Goal: Book appointment/travel/reservation

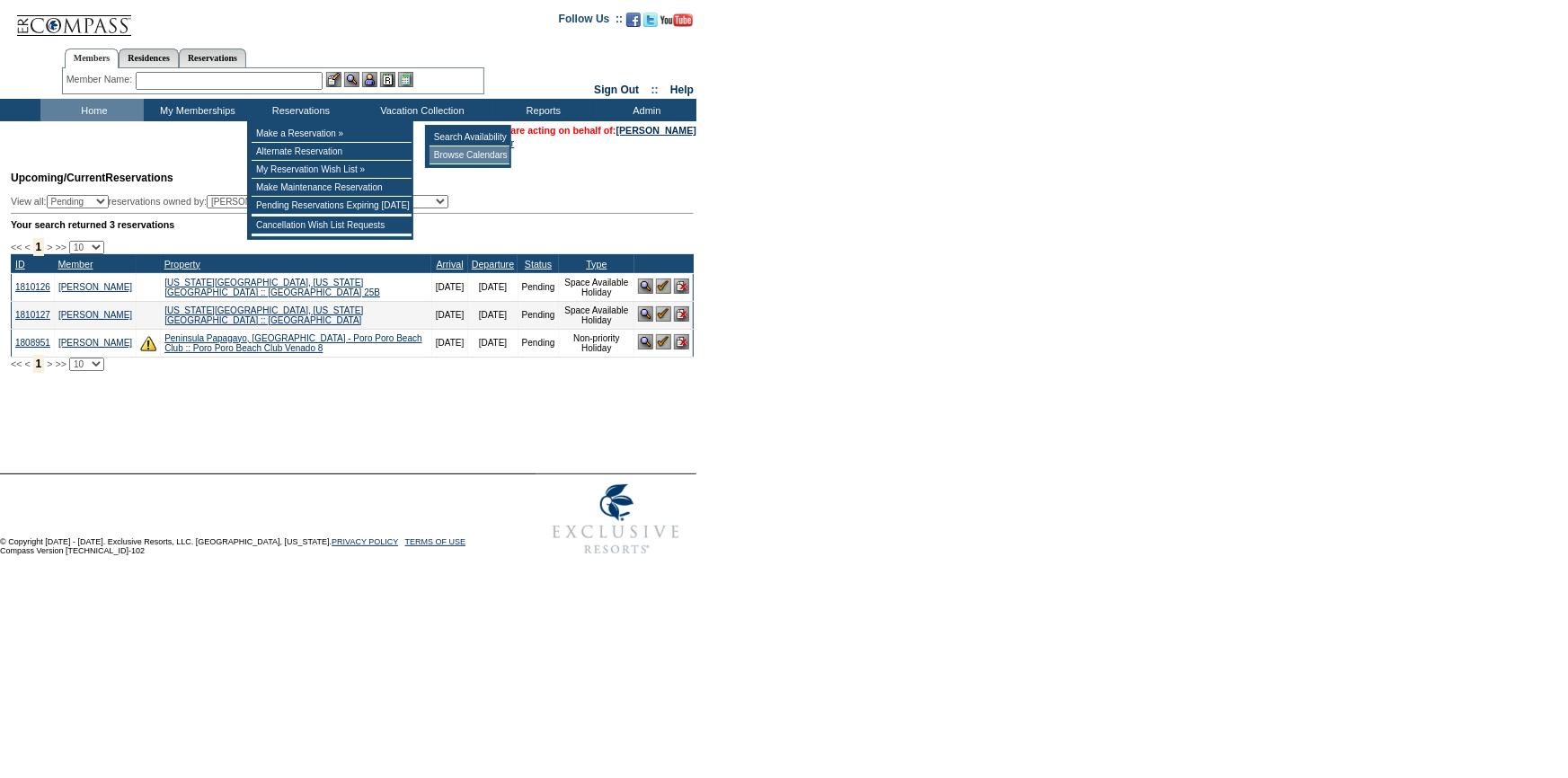
click at [451, 155] on td "Browse Calendars" at bounding box center [469, 155] width 80 height 18
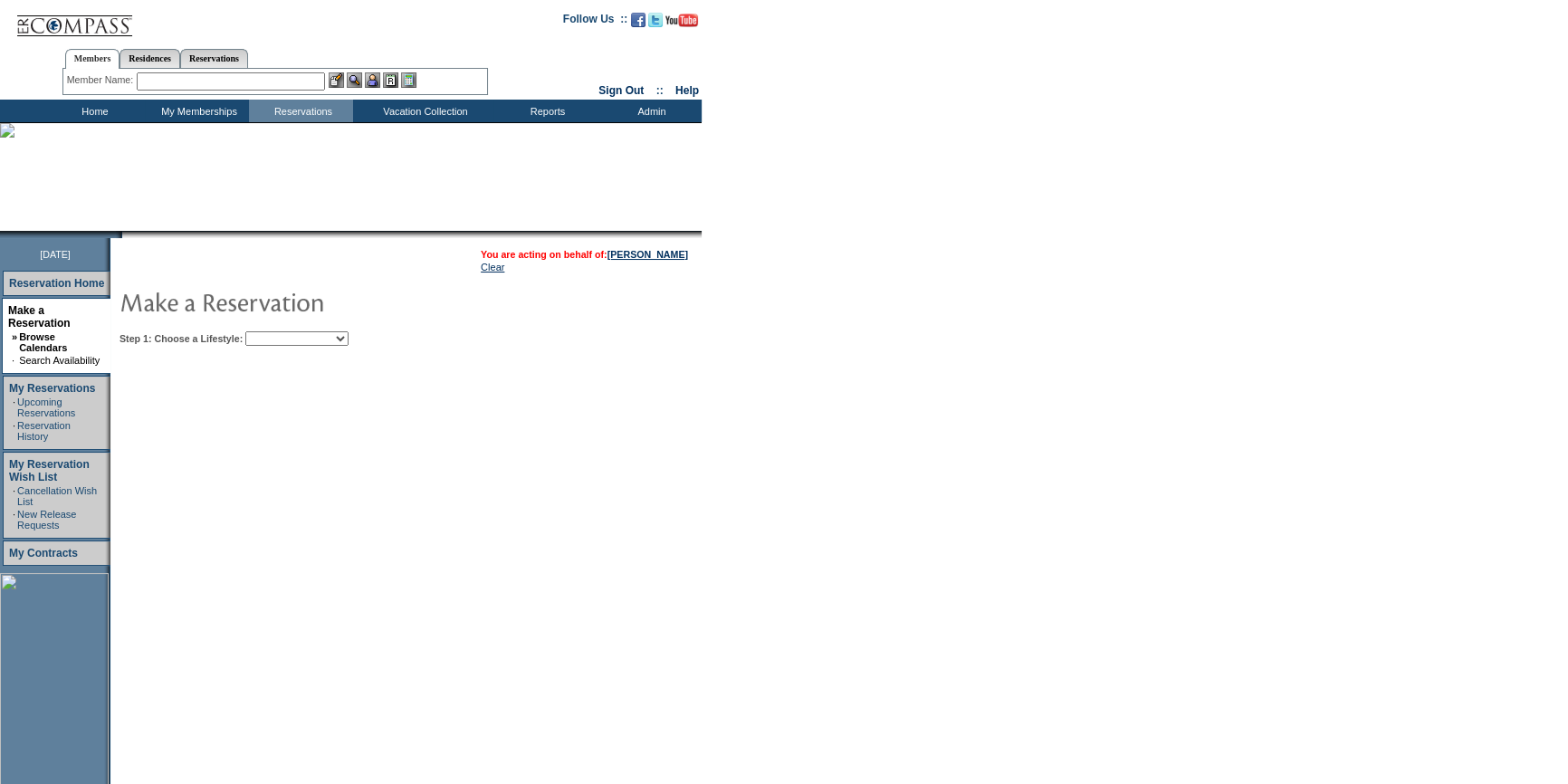
click at [339, 337] on select "Beach Leisure Metropolitan Mountain OIAL for Adventure OIAL for Couples OIAL fo…" at bounding box center [297, 338] width 103 height 14
select select "Beach"
click at [276, 331] on select "Beach Leisure Metropolitan Mountain OIAL for Adventure OIAL for Couples OIAL fo…" at bounding box center [297, 338] width 103 height 14
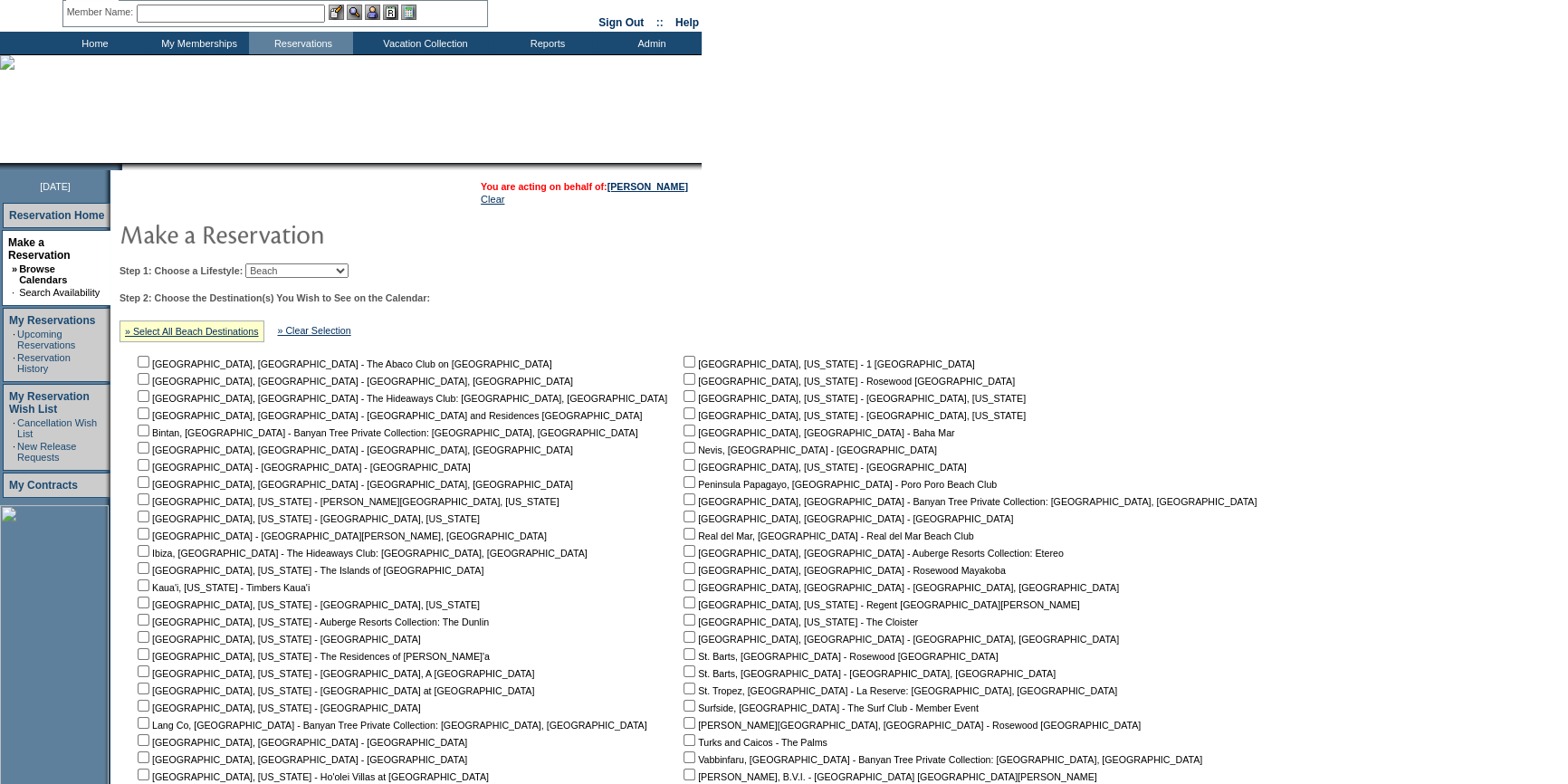
scroll to position [306, 0]
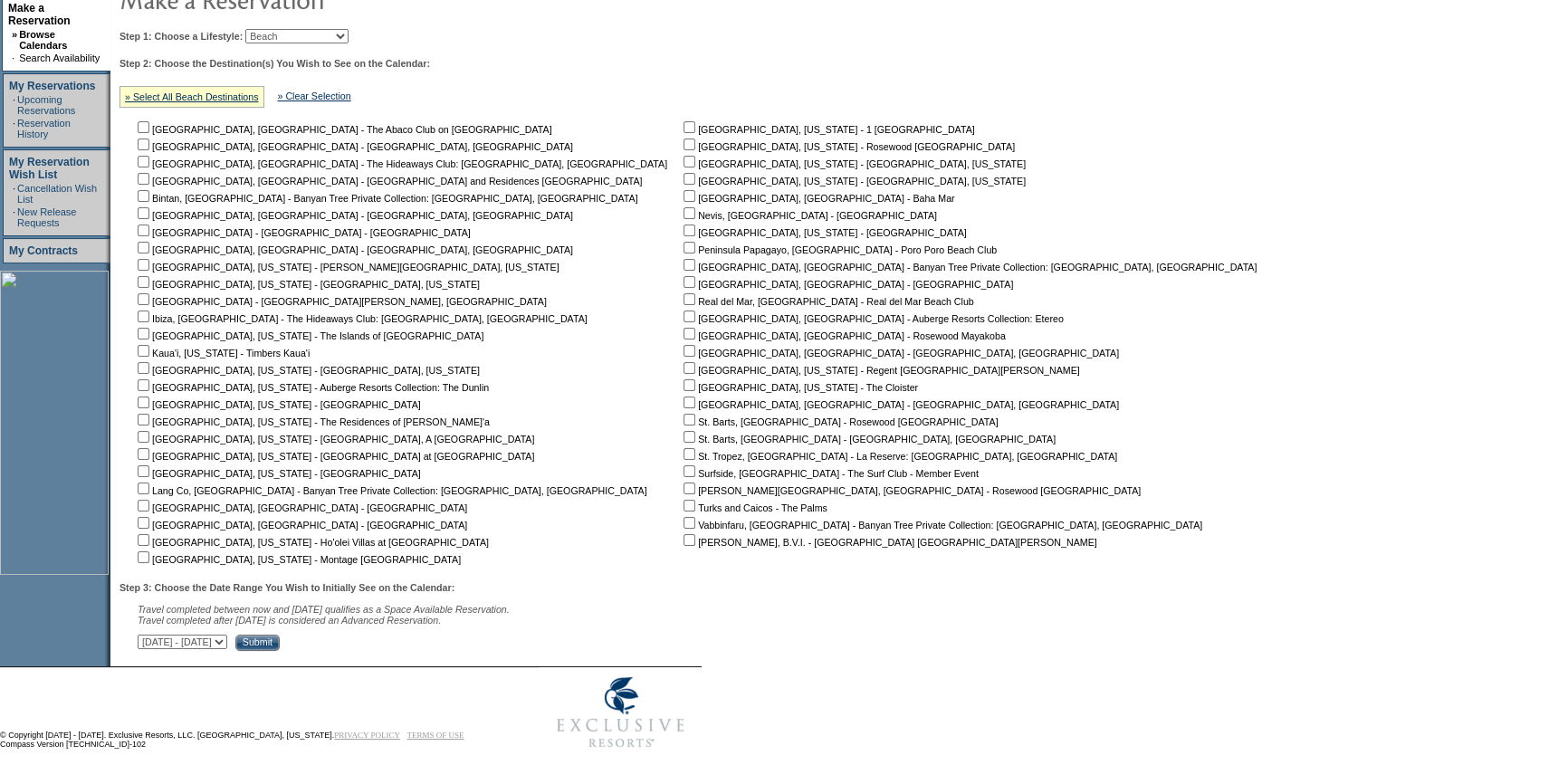
click at [684, 486] on input "checkbox" at bounding box center [690, 488] width 11 height 11
checkbox input "true"
click at [227, 637] on select "September 3, 2025 - October 18, 2025 October 19, 2025 - December 2, 2025 Decemb…" at bounding box center [183, 641] width 90 height 14
select select "12/3/2025|1/16/2026"
click at [147, 635] on select "September 3, 2025 - October 18, 2025 October 19, 2025 - December 2, 2025 Decemb…" at bounding box center [183, 641] width 90 height 14
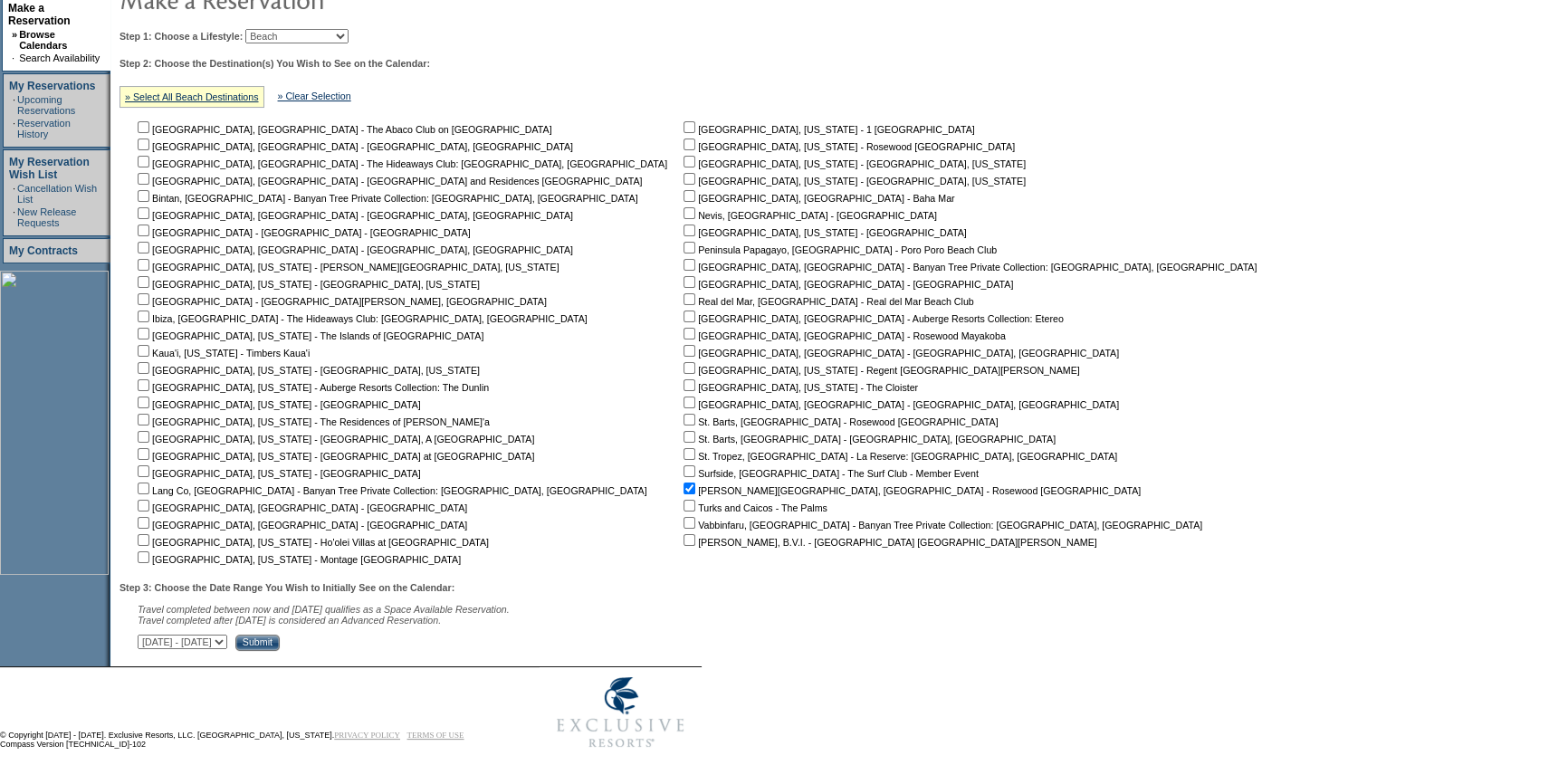
click at [280, 642] on input "Submit" at bounding box center [258, 642] width 44 height 16
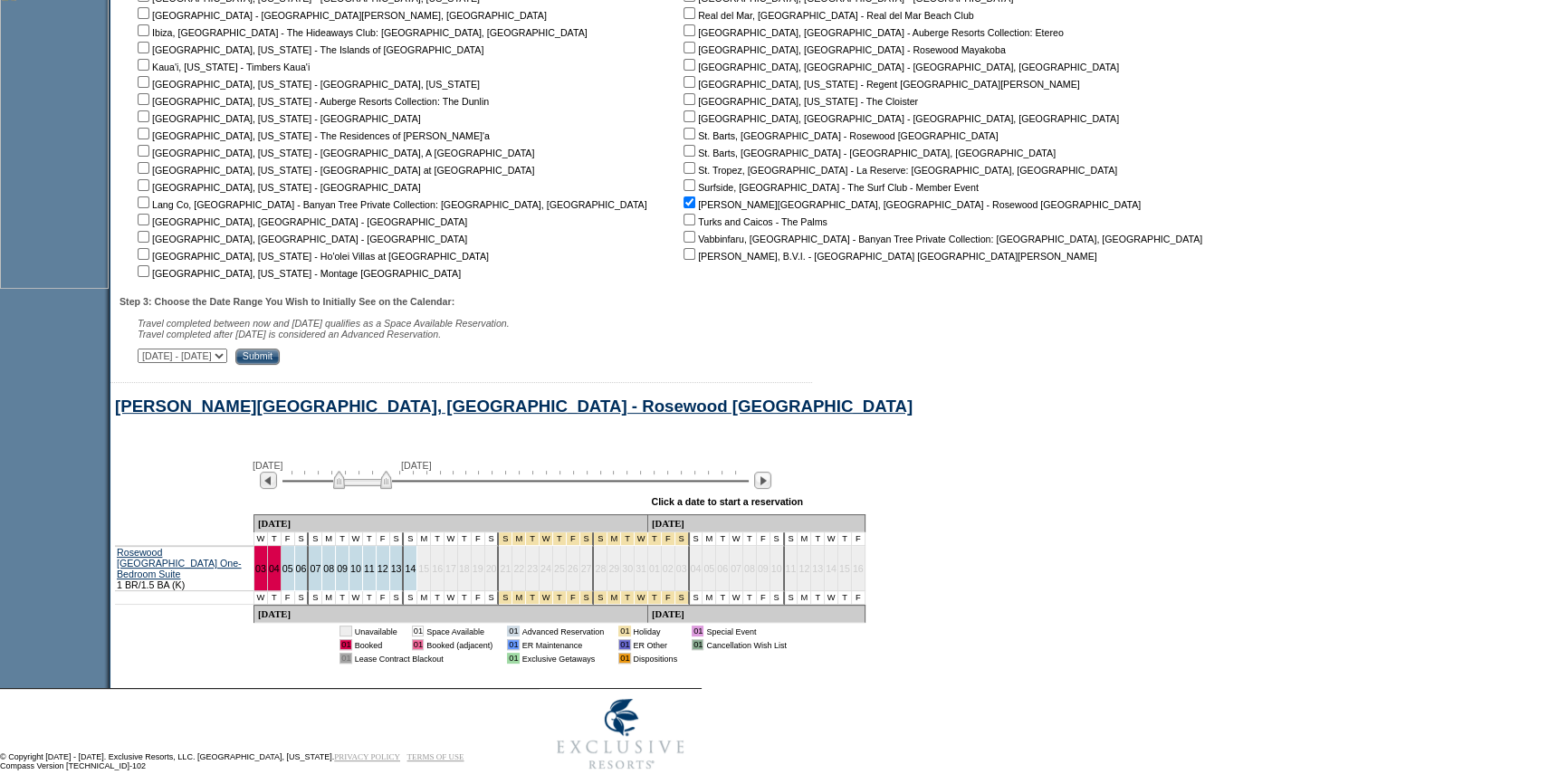
scroll to position [606, 0]
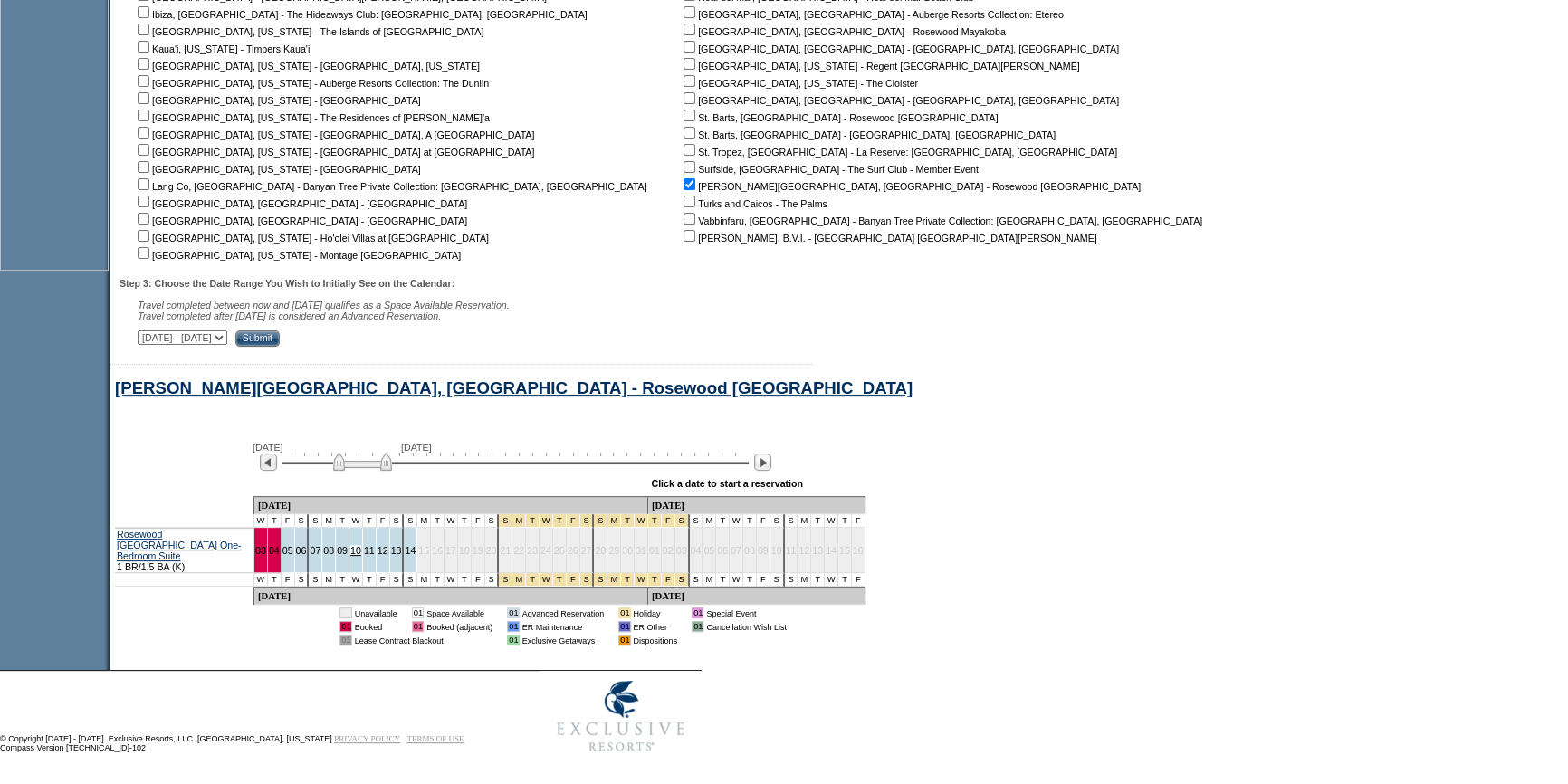
click at [352, 550] on link "10" at bounding box center [355, 549] width 11 height 11
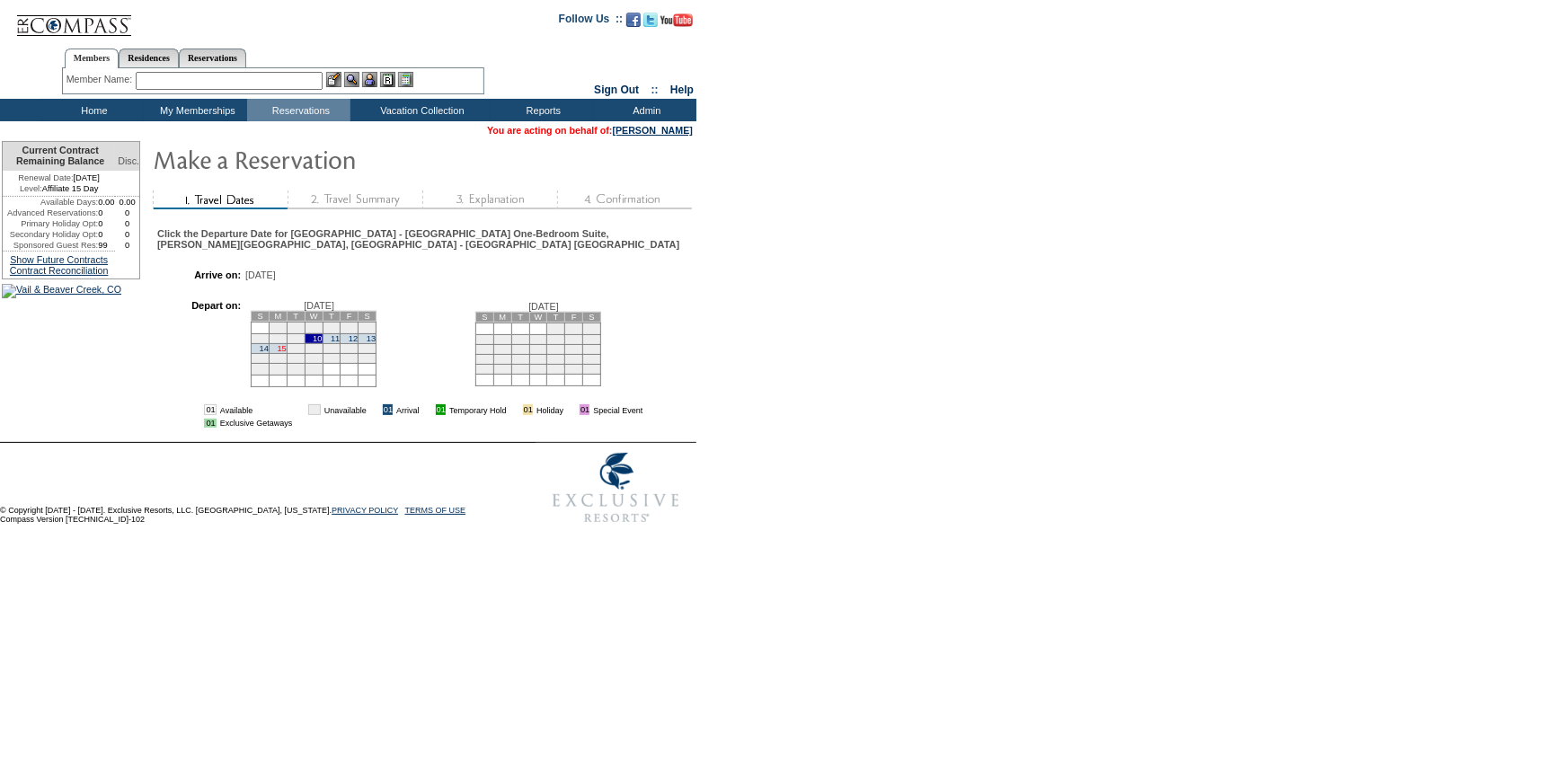
click at [286, 352] on link "15" at bounding box center [280, 348] width 9 height 9
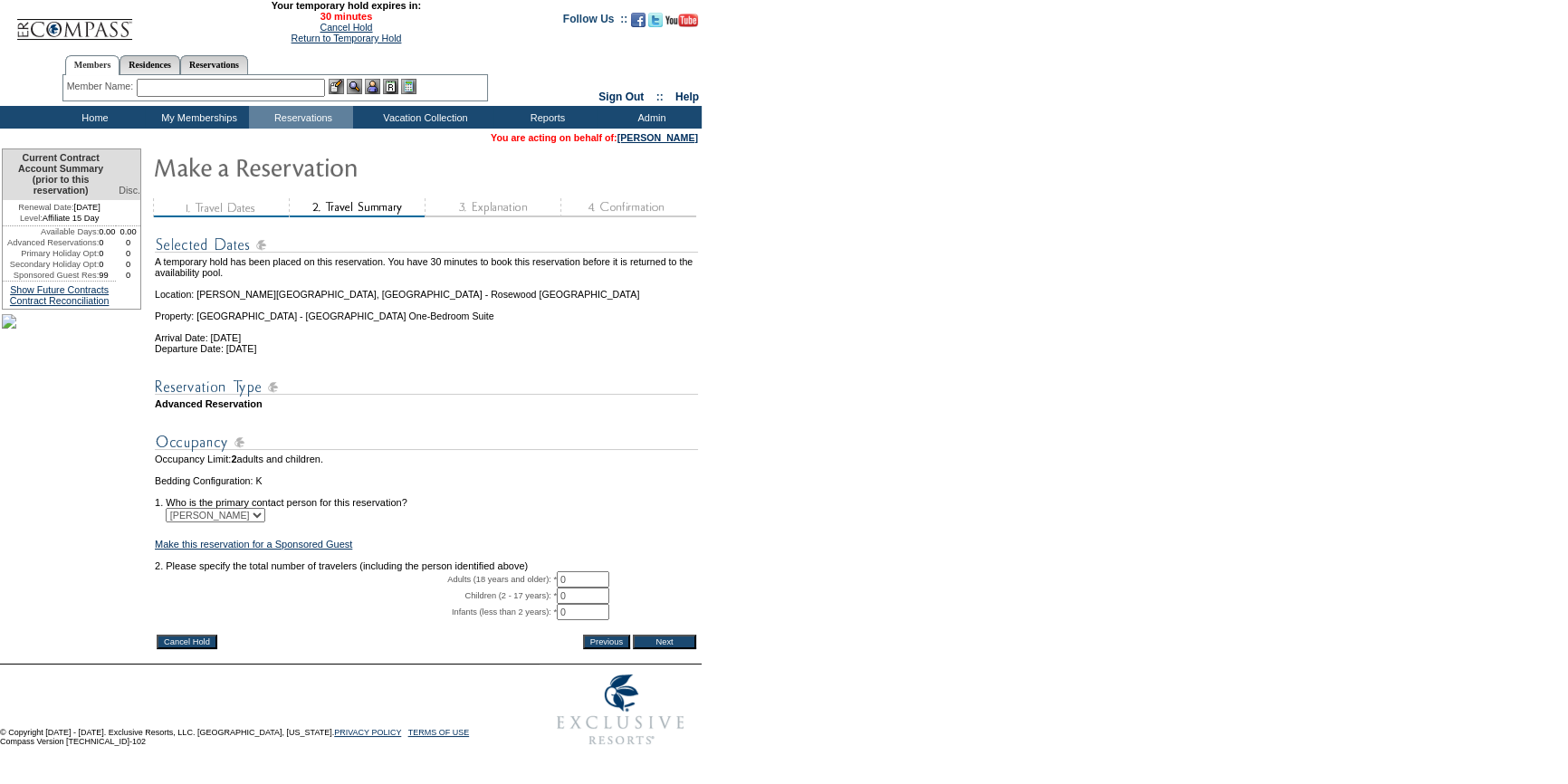
drag, startPoint x: 588, startPoint y: 603, endPoint x: 368, endPoint y: 597, distance: 220.1
click at [368, 587] on tr "Adults (18 years and older): * 0 * *" at bounding box center [426, 578] width 543 height 16
type input "2"
click at [674, 649] on input "Next" at bounding box center [665, 641] width 63 height 14
